Goal: Transaction & Acquisition: Purchase product/service

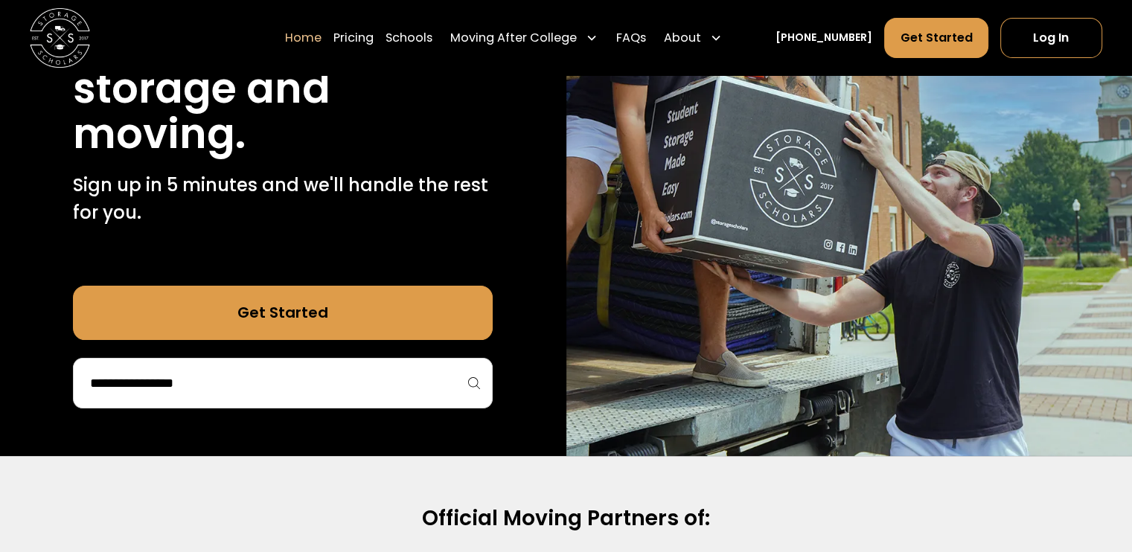
scroll to position [270, 0]
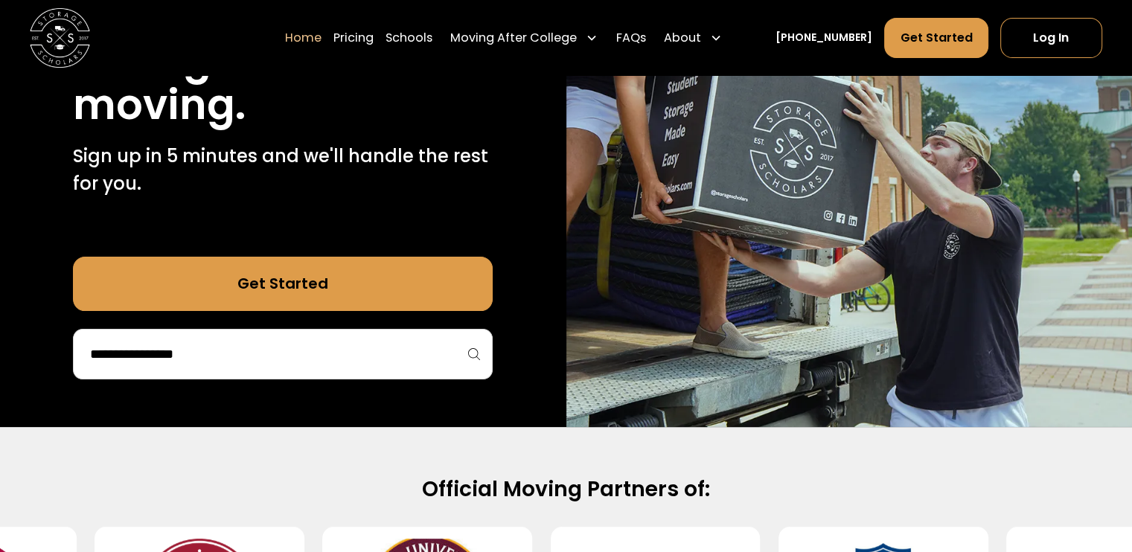
click at [447, 350] on input "search" at bounding box center [283, 353] width 388 height 25
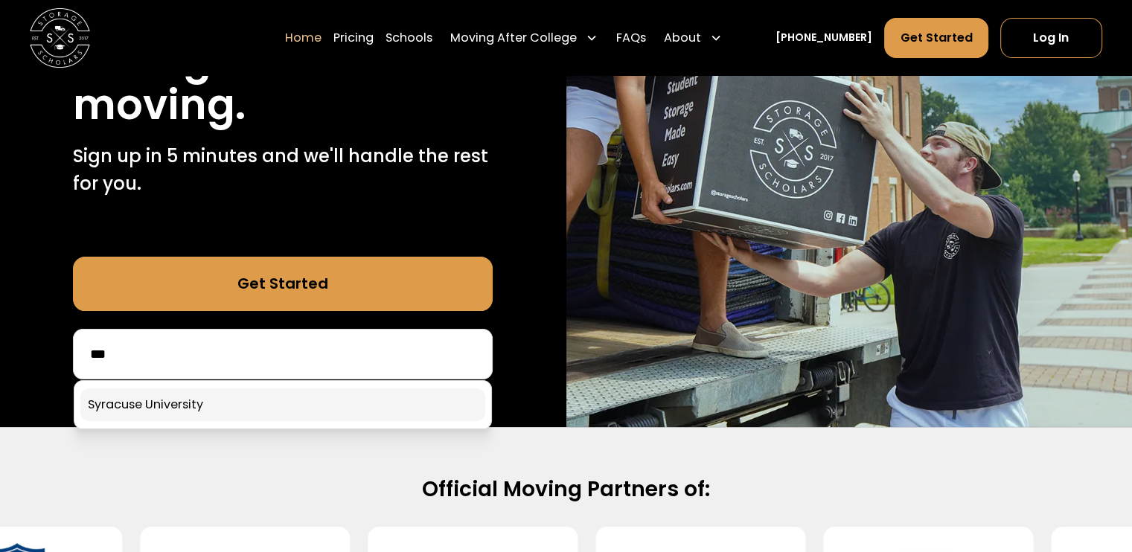
type input "***"
click at [374, 399] on link at bounding box center [282, 404] width 405 height 33
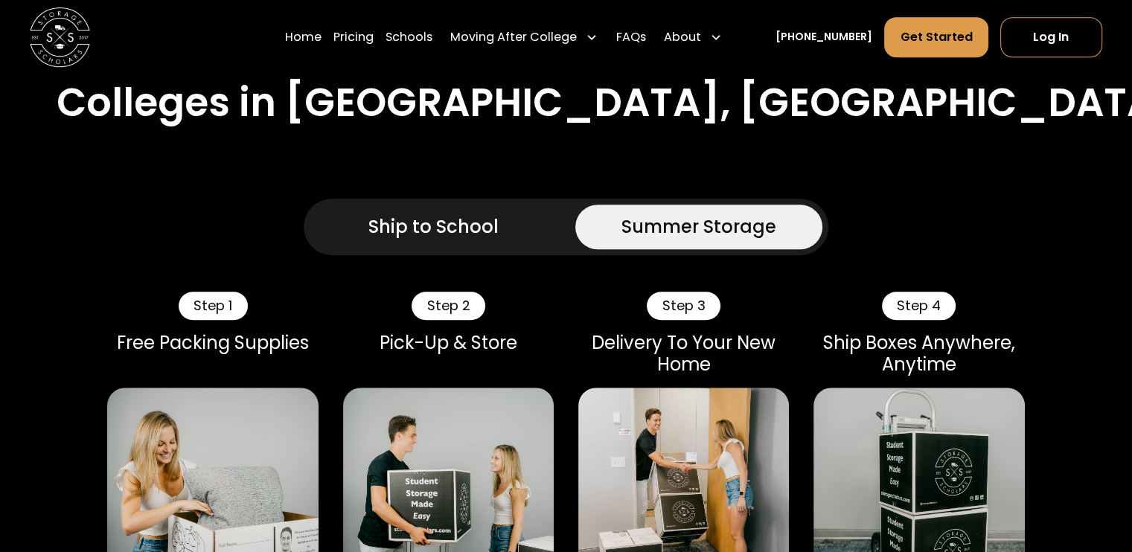
scroll to position [824, 0]
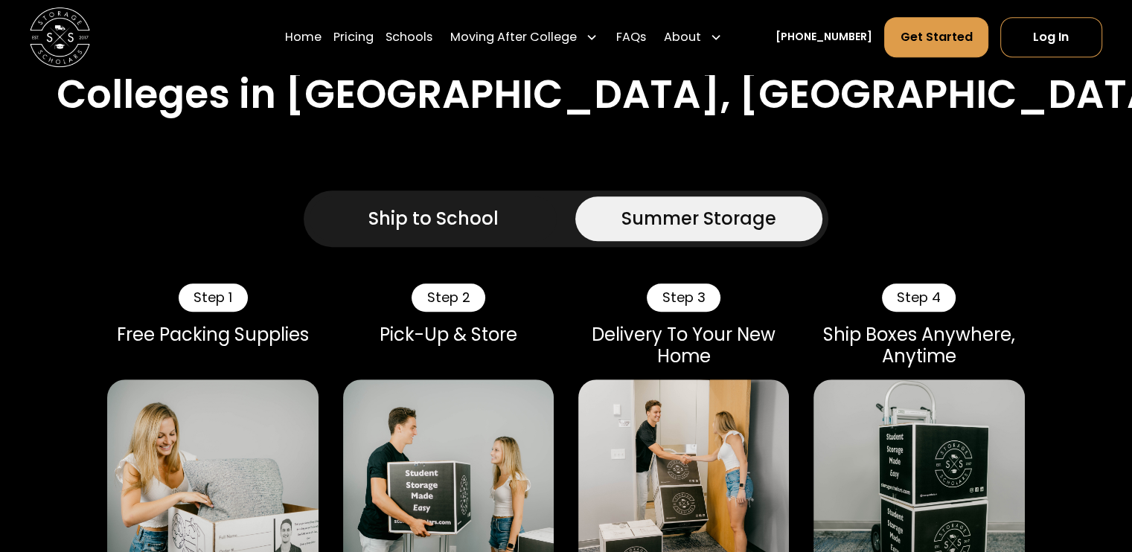
click at [395, 205] on div "Ship to School" at bounding box center [433, 218] width 130 height 27
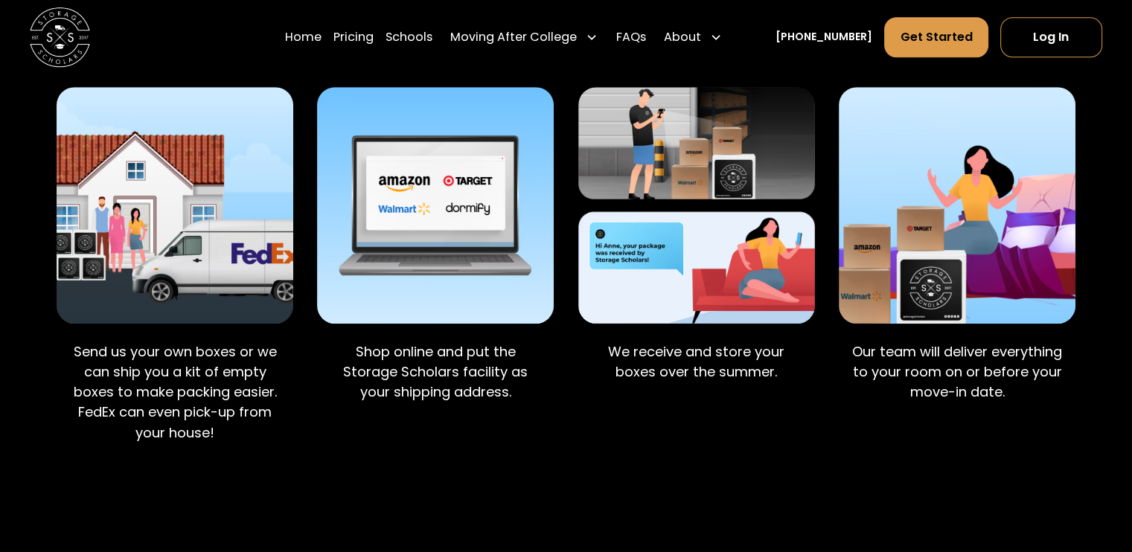
scroll to position [1088, 0]
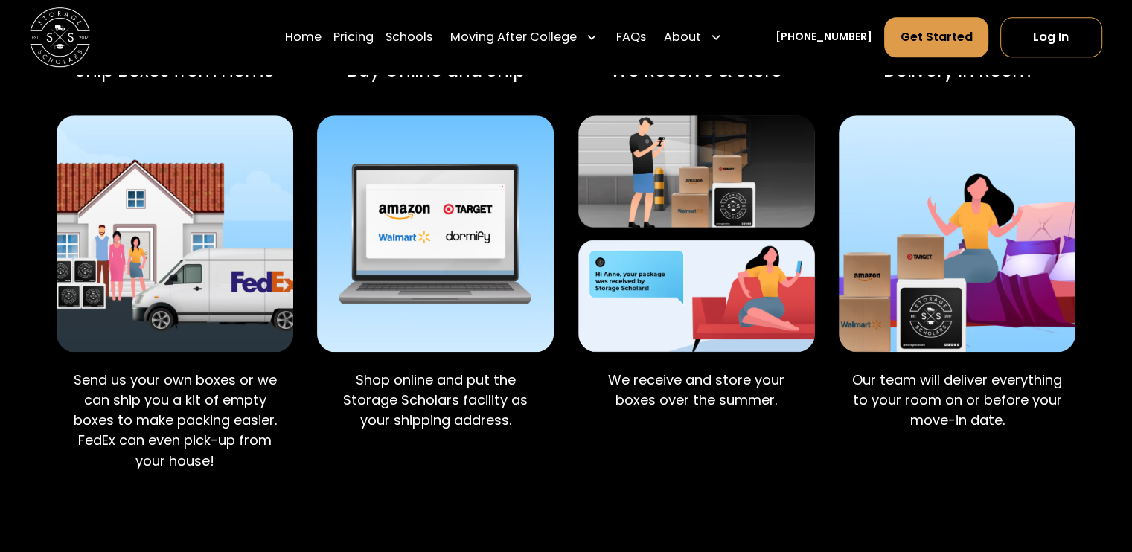
click at [193, 277] on img at bounding box center [175, 233] width 237 height 237
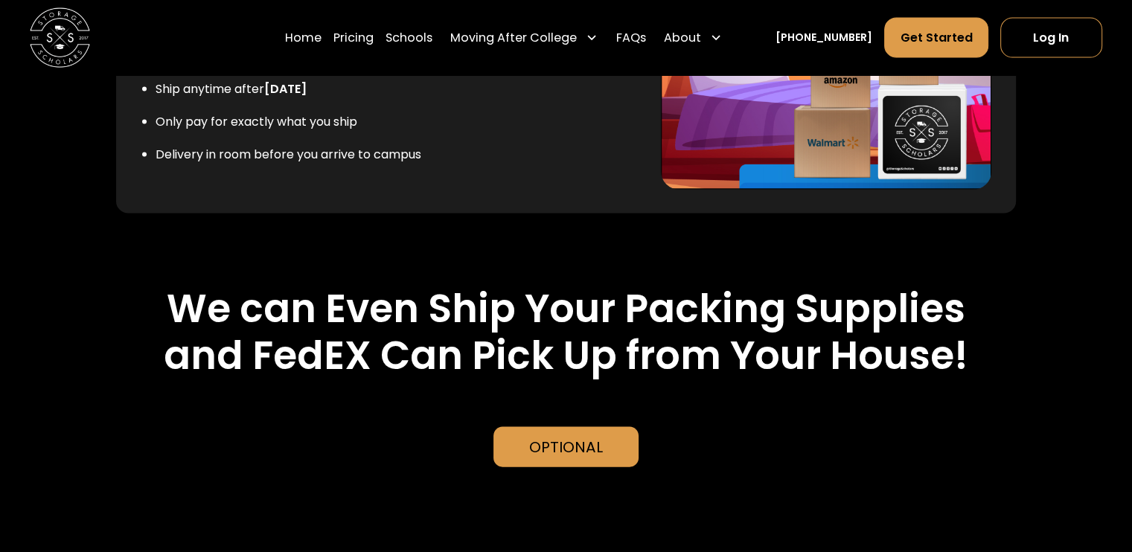
scroll to position [3088, 0]
